Goal: Task Accomplishment & Management: Use online tool/utility

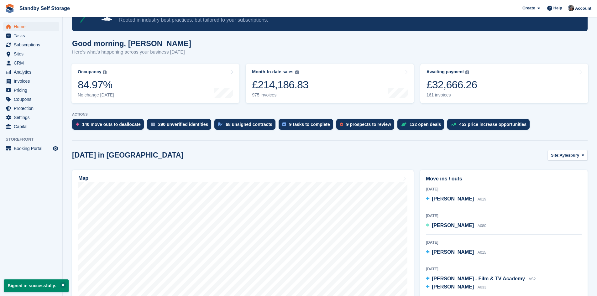
scroll to position [94, 0]
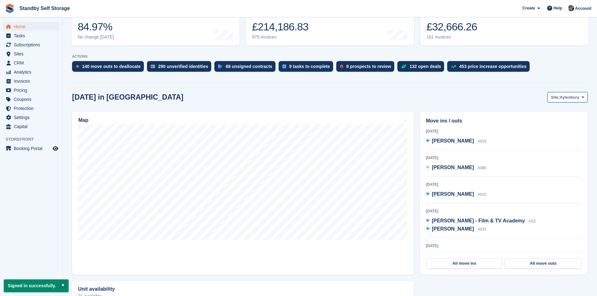
click at [564, 98] on span "Aylesbury" at bounding box center [569, 97] width 19 height 6
click at [554, 178] on link "Reigate" at bounding box center [557, 179] width 55 height 11
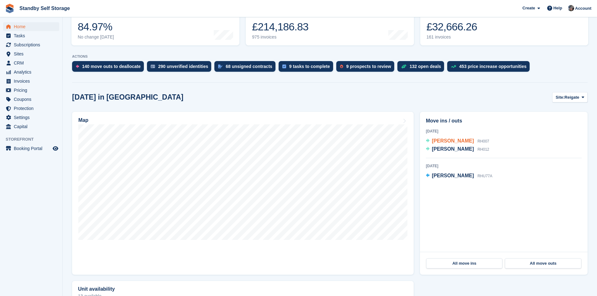
click at [439, 138] on span "Naile Maliqi" at bounding box center [453, 140] width 42 height 5
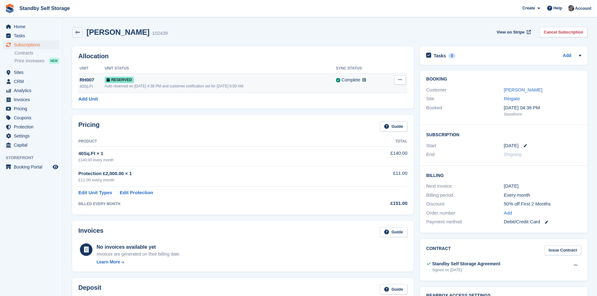
click at [175, 85] on div "Auto reserved on [DATE] 4:38 PM and customer notification set for [DATE] 6:00 A…" at bounding box center [220, 86] width 231 height 6
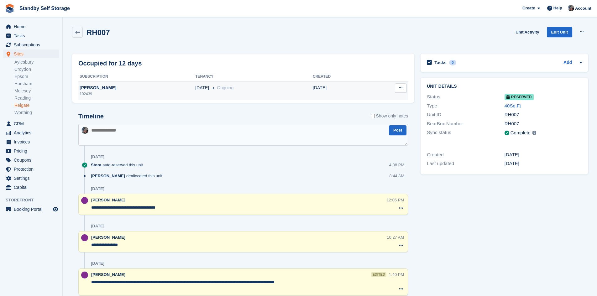
click at [95, 84] on td "Naile Maliqi 102439" at bounding box center [136, 90] width 117 height 19
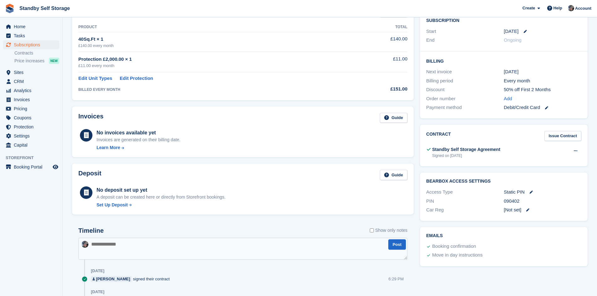
scroll to position [125, 0]
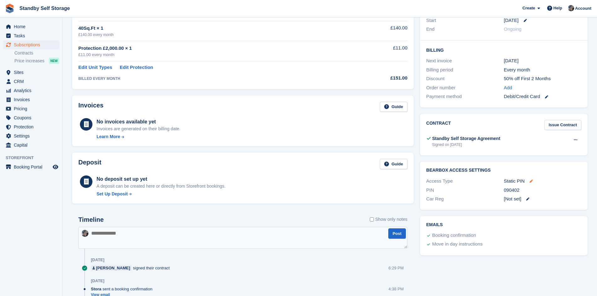
click at [531, 181] on icon at bounding box center [531, 181] width 3 height 3
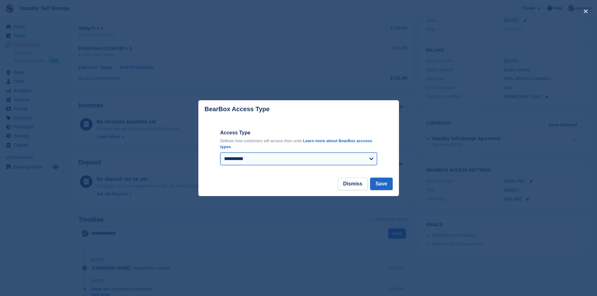
click at [366, 157] on select "**********" at bounding box center [298, 159] width 157 height 13
click at [367, 157] on select "**********" at bounding box center [298, 159] width 157 height 13
click at [361, 186] on button "Dismiss" at bounding box center [353, 184] width 30 height 13
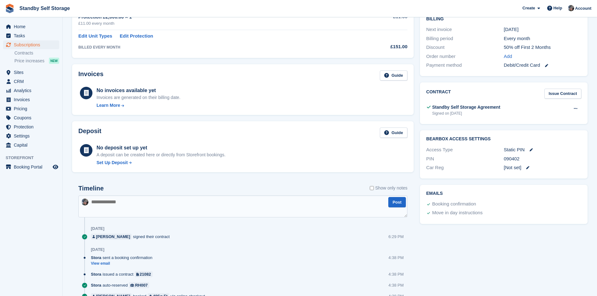
scroll to position [187, 0]
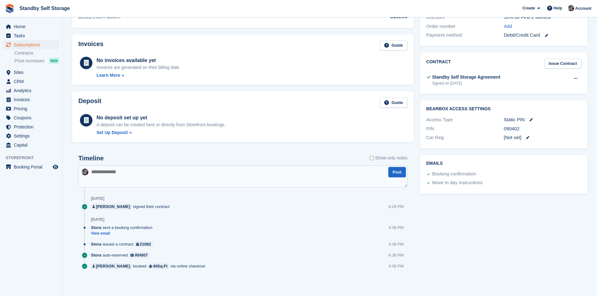
click at [508, 130] on div "090402" at bounding box center [542, 128] width 77 height 7
click at [512, 129] on div "090402" at bounding box center [542, 128] width 77 height 7
click at [530, 126] on div "090402" at bounding box center [542, 128] width 77 height 7
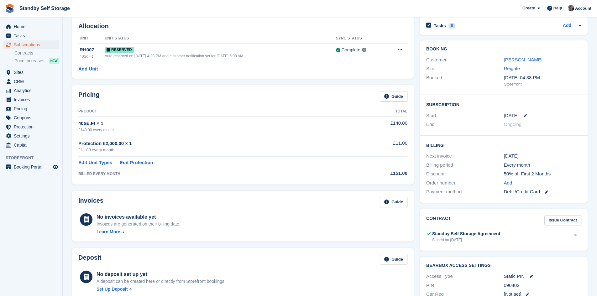
scroll to position [0, 0]
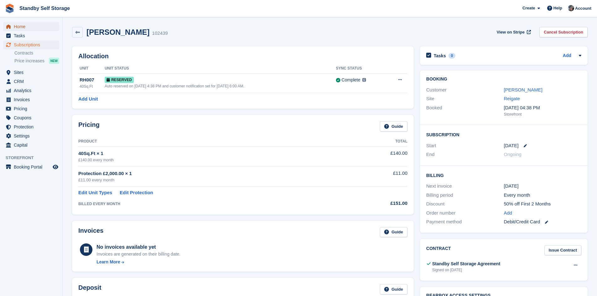
click at [47, 27] on span "Home" at bounding box center [33, 26] width 38 height 9
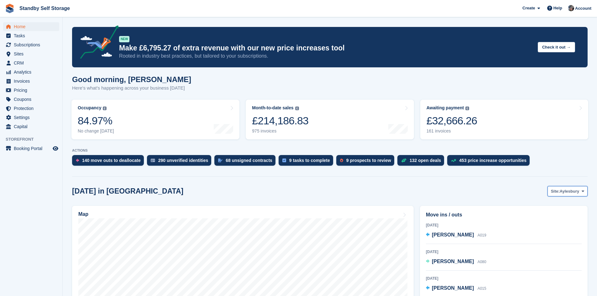
click at [565, 194] on span "Aylesbury" at bounding box center [569, 191] width 19 height 6
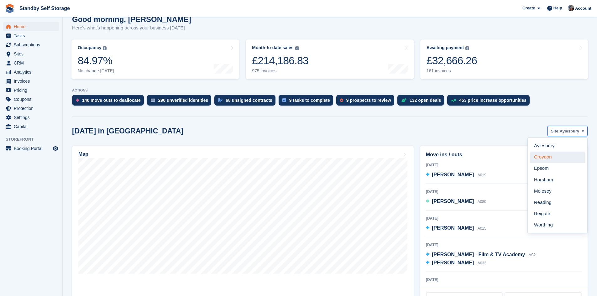
scroll to position [63, 0]
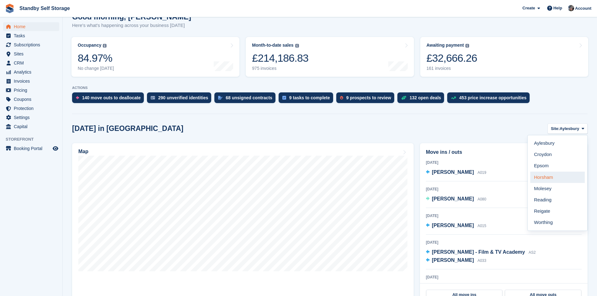
click at [550, 177] on link "Horsham" at bounding box center [557, 177] width 55 height 11
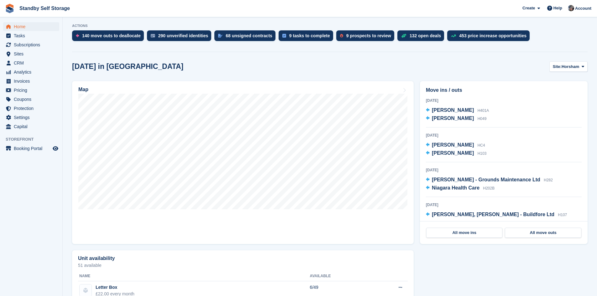
scroll to position [125, 0]
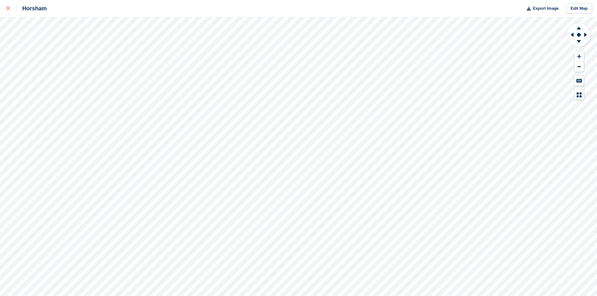
click at [8, 9] on icon at bounding box center [8, 8] width 4 height 4
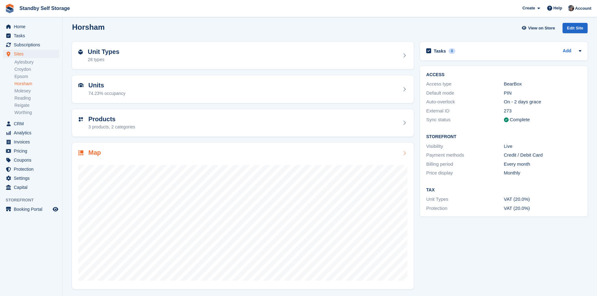
scroll to position [5, 0]
click at [25, 107] on link "Reigate" at bounding box center [36, 105] width 45 height 6
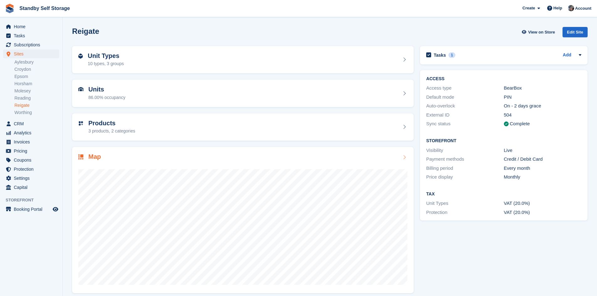
scroll to position [5, 0]
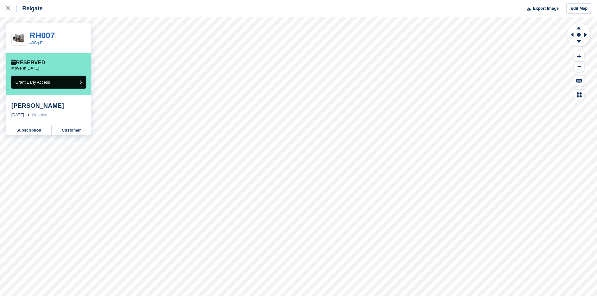
click at [71, 84] on button "Grant Early Access" at bounding box center [48, 82] width 75 height 13
